Goal: Task Accomplishment & Management: Manage account settings

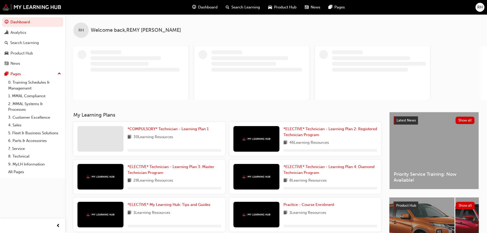
click at [478, 9] on span "RH" at bounding box center [479, 7] width 5 height 6
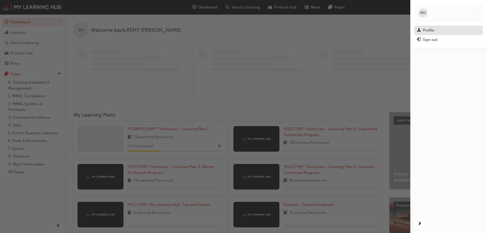
click at [443, 32] on div "Profile" at bounding box center [448, 30] width 63 height 6
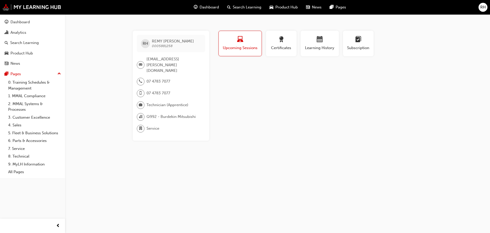
click at [172, 60] on span "[EMAIL_ADDRESS][PERSON_NAME][DOMAIN_NAME]" at bounding box center [174, 64] width 55 height 17
click at [169, 60] on span "[EMAIL_ADDRESS][PERSON_NAME][DOMAIN_NAME]" at bounding box center [174, 64] width 55 height 17
click at [167, 60] on span "[EMAIL_ADDRESS][PERSON_NAME][DOMAIN_NAME]" at bounding box center [174, 64] width 55 height 17
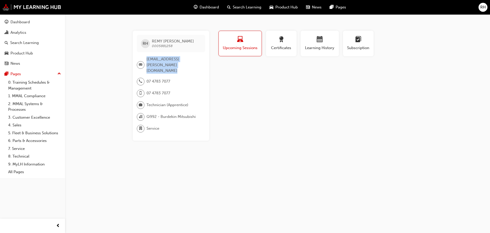
click at [167, 60] on span "[EMAIL_ADDRESS][PERSON_NAME][DOMAIN_NAME]" at bounding box center [174, 64] width 55 height 17
click at [168, 67] on span "[EMAIL_ADDRESS][PERSON_NAME][DOMAIN_NAME]" at bounding box center [174, 64] width 55 height 17
click at [490, 7] on div "Dashboard Search Learning Product Hub News Pages RH" at bounding box center [245, 7] width 490 height 15
click at [483, 10] on span "RH" at bounding box center [483, 7] width 5 height 6
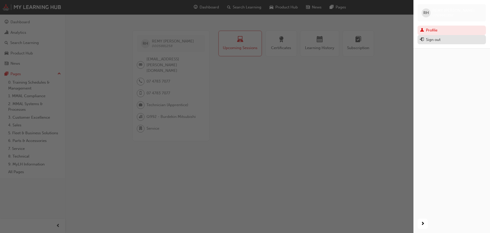
click at [436, 40] on div "Sign out" at bounding box center [433, 40] width 15 height 6
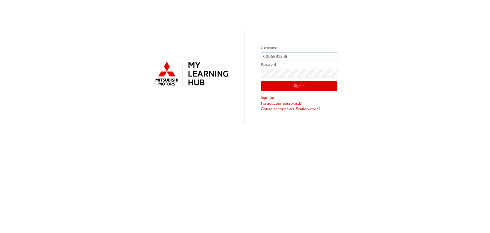
click at [283, 56] on input "0005881258" at bounding box center [299, 56] width 77 height 9
click at [293, 57] on input "0005881258" at bounding box center [299, 56] width 77 height 9
type input "0005881261"
click at [232, 74] on div "Username 0005881261 Password Sign In Sign up Forgot your password? Got an accou…" at bounding box center [245, 62] width 490 height 125
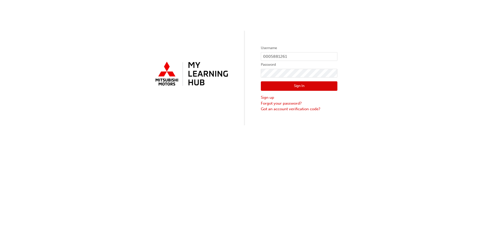
click at [277, 87] on button "Sign In" at bounding box center [299, 86] width 77 height 10
